Goal: Entertainment & Leisure: Consume media (video, audio)

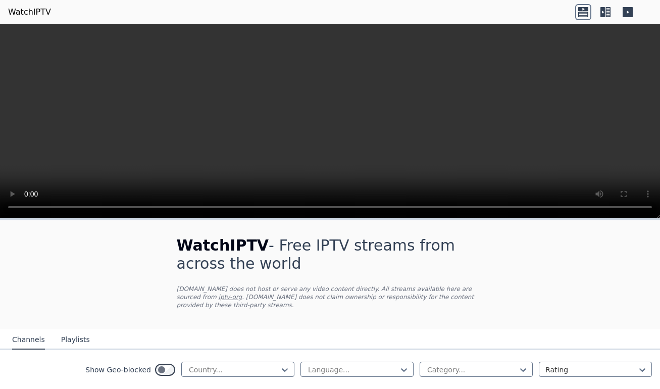
click at [12, 209] on video at bounding box center [330, 121] width 660 height 195
click at [250, 150] on video at bounding box center [330, 121] width 660 height 195
click at [630, 208] on video at bounding box center [330, 121] width 660 height 195
drag, startPoint x: 630, startPoint y: 208, endPoint x: 631, endPoint y: 174, distance: 33.9
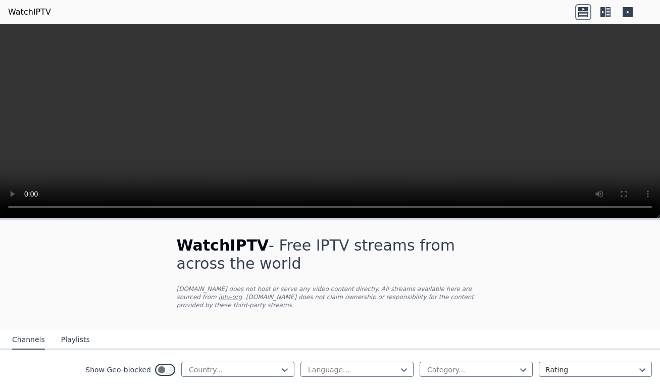
click at [631, 174] on video at bounding box center [330, 121] width 660 height 195
click at [624, 206] on video at bounding box center [330, 121] width 660 height 195
click at [16, 211] on video at bounding box center [330, 121] width 660 height 195
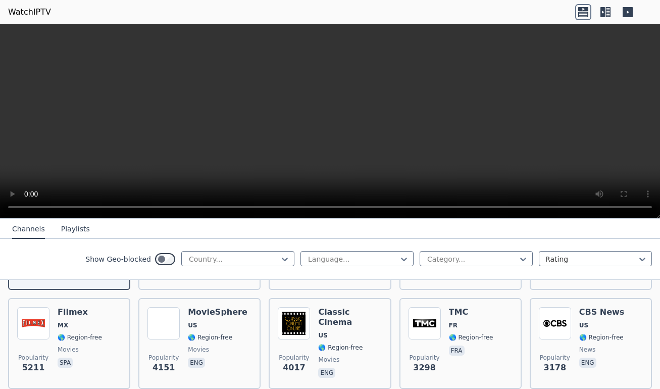
scroll to position [311, 0]
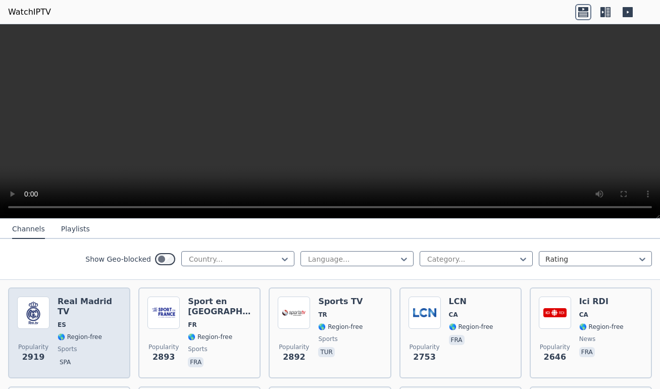
click at [78, 321] on span "ES" at bounding box center [90, 325] width 64 height 8
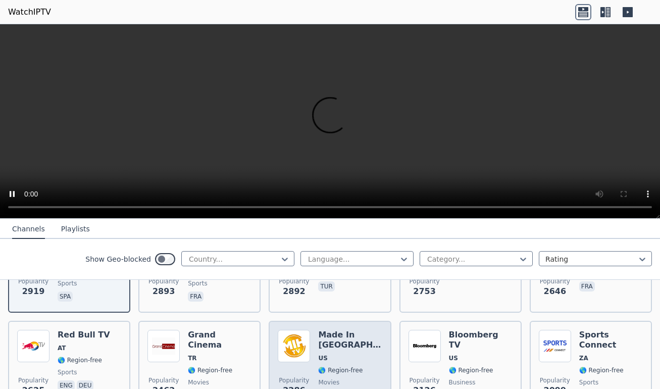
scroll to position [379, 0]
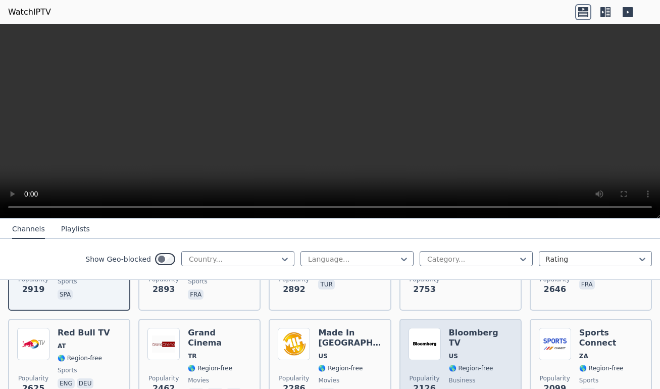
click at [441, 351] on div "Popularity 2126 Bloomberg TV US 🌎 Region-free business eng" at bounding box center [461, 364] width 104 height 73
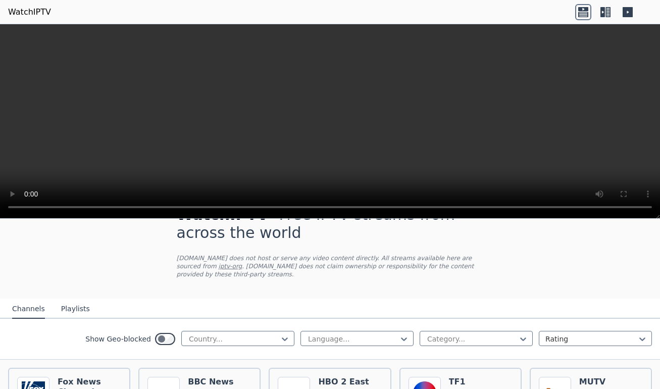
scroll to position [33, 0]
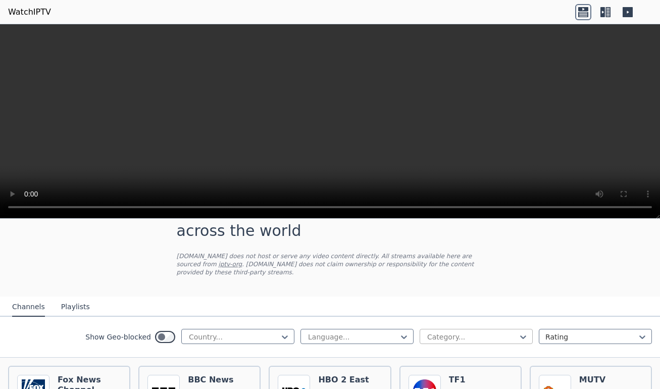
click at [429, 342] on div at bounding box center [472, 337] width 92 height 10
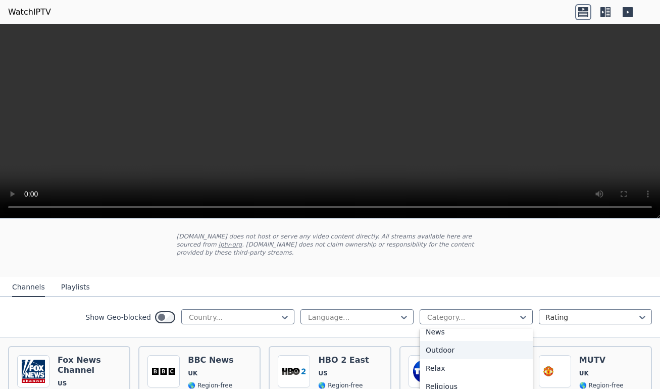
scroll to position [311, 0]
click at [430, 341] on div "News" at bounding box center [476, 337] width 113 height 18
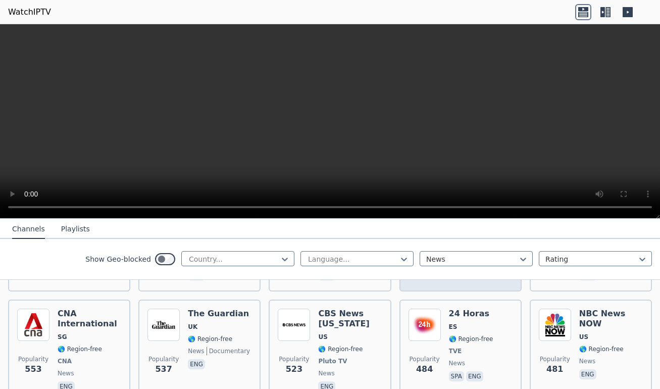
scroll to position [648, 0]
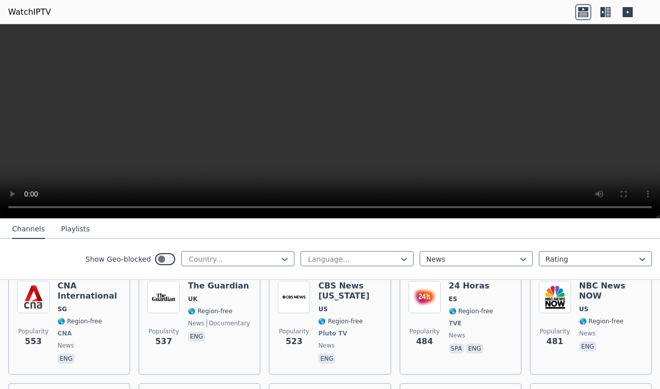
click at [80, 226] on button "Playlists" at bounding box center [75, 229] width 29 height 19
